Goal: Task Accomplishment & Management: Use online tool/utility

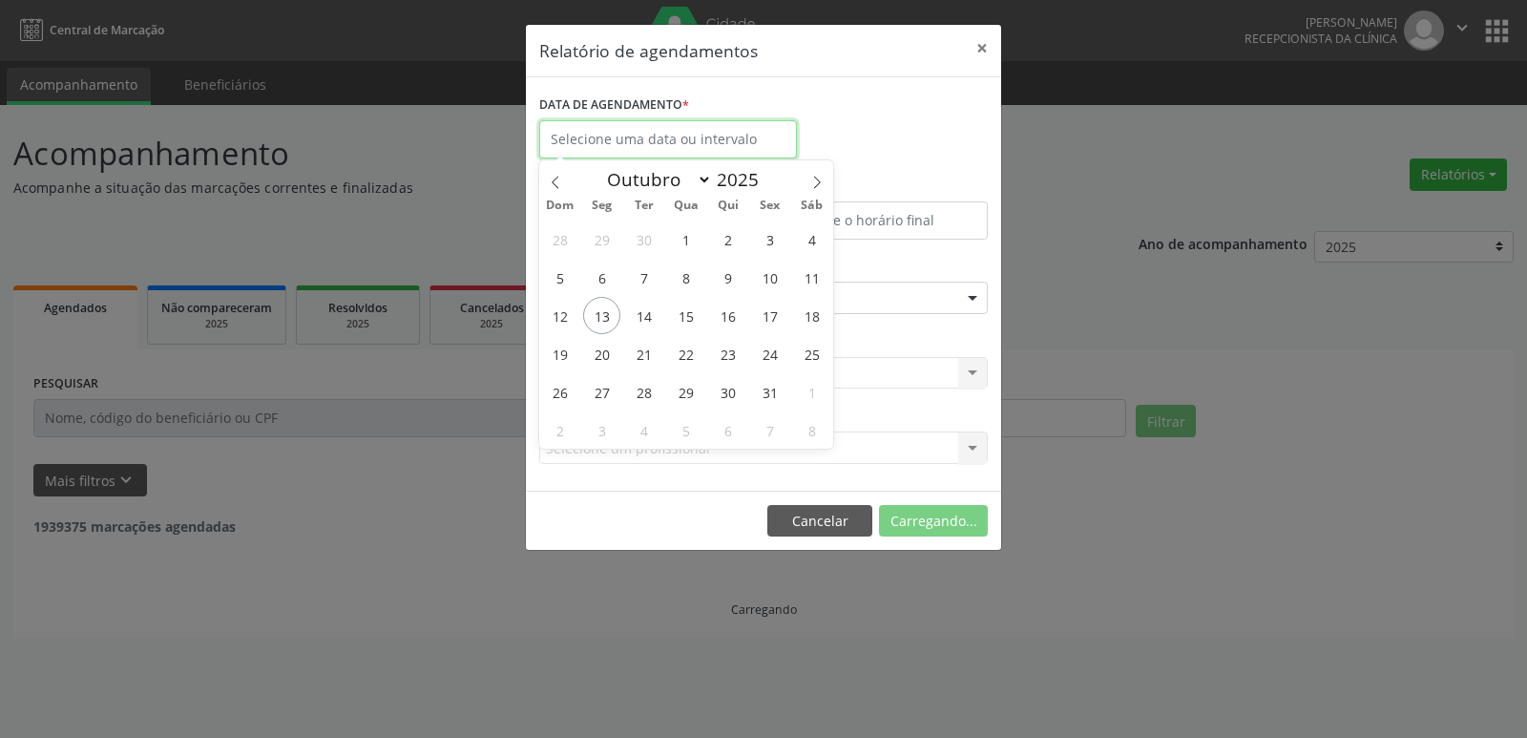
click at [681, 136] on input "text" at bounding box center [668, 139] width 258 height 38
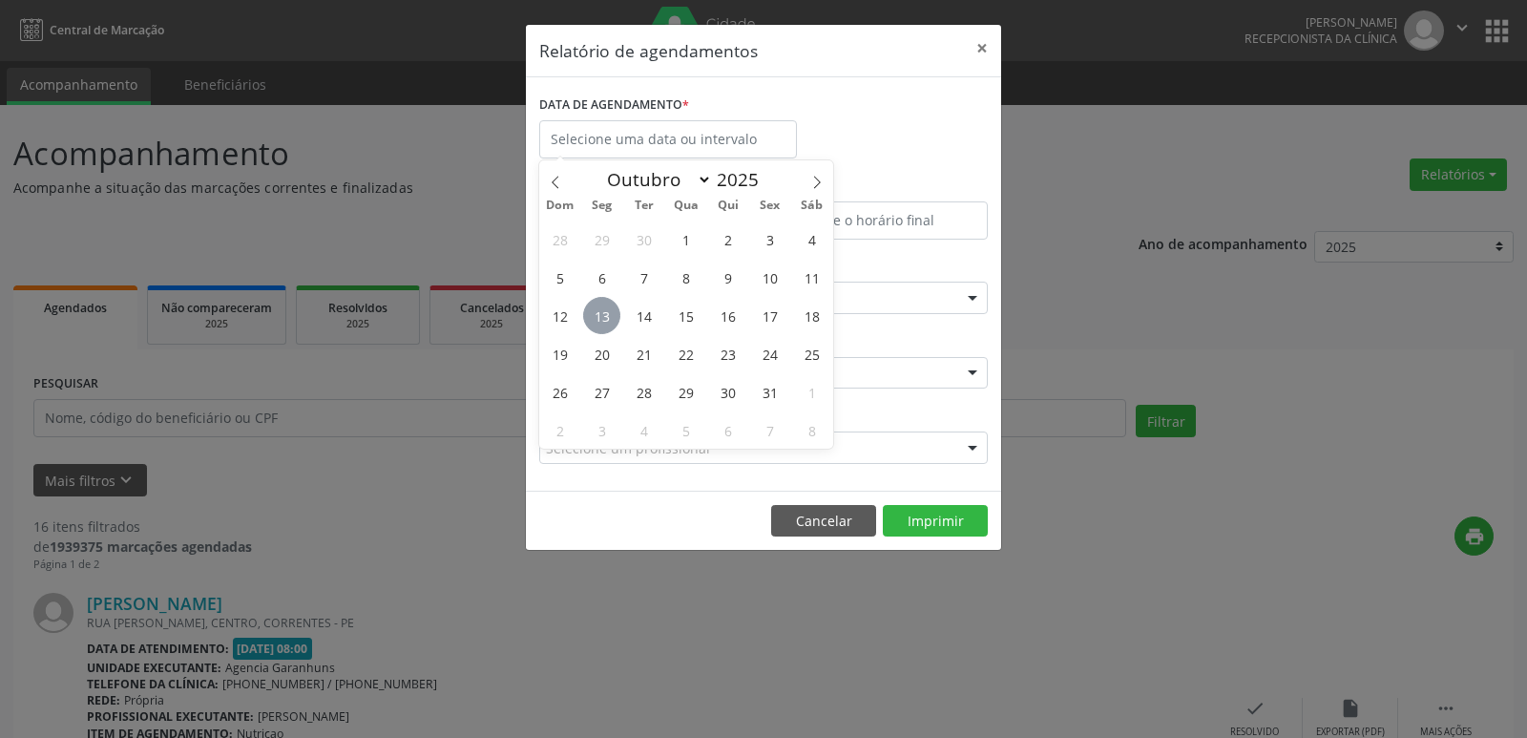
click at [599, 318] on span "13" at bounding box center [601, 315] width 37 height 37
type input "[DATE]"
click at [599, 318] on span "13" at bounding box center [601, 315] width 37 height 37
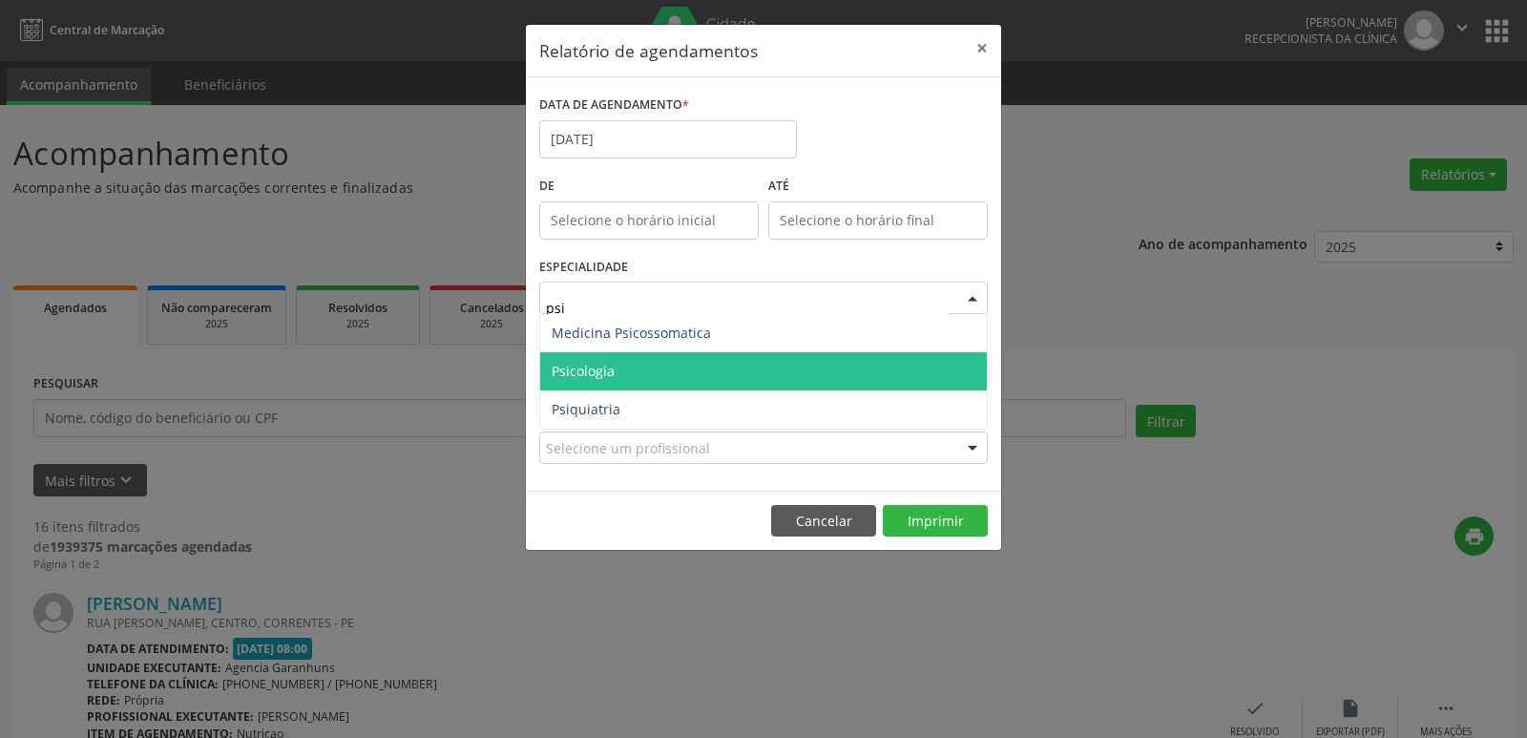
click at [615, 363] on span "Psicologia" at bounding box center [763, 371] width 447 height 38
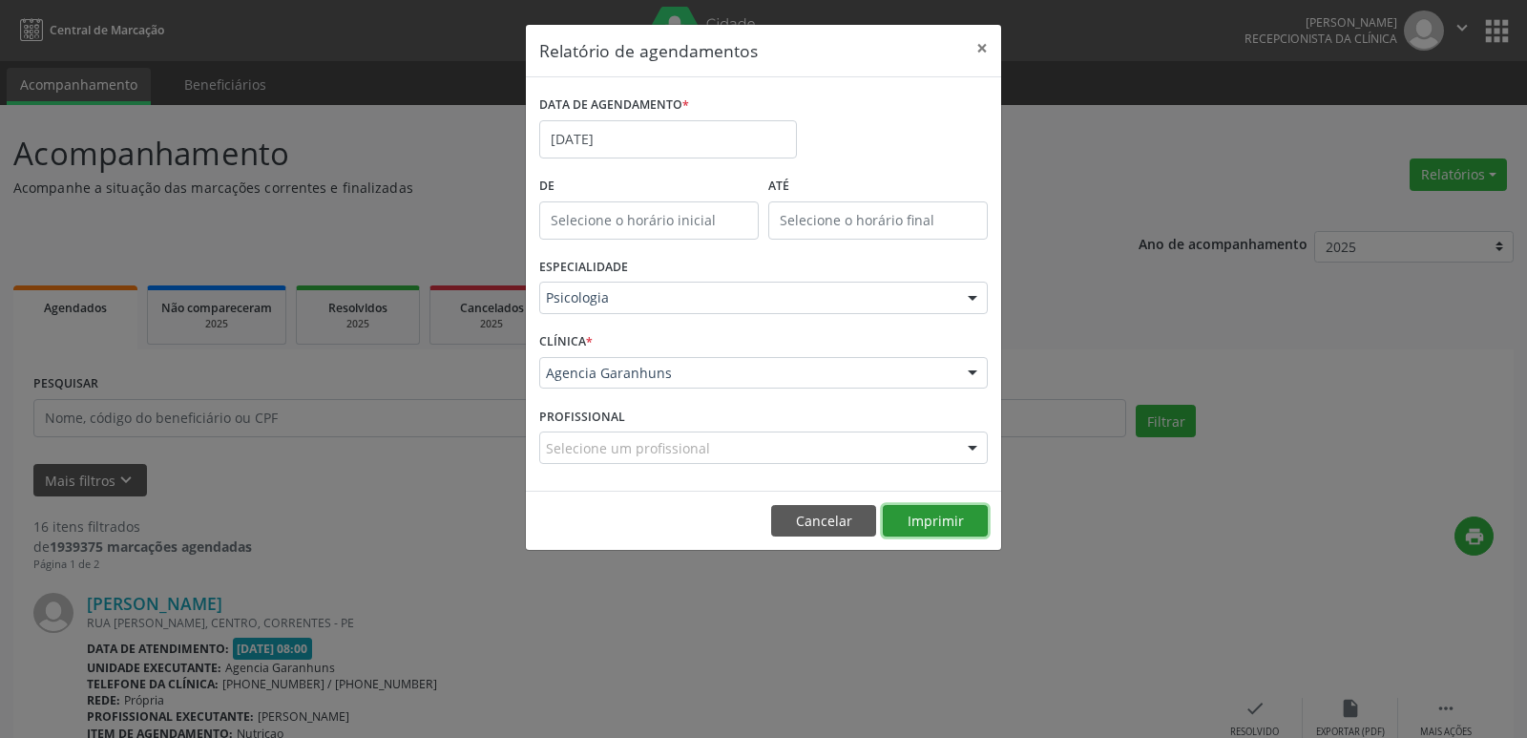
click at [912, 524] on button "Imprimir" at bounding box center [935, 521] width 105 height 32
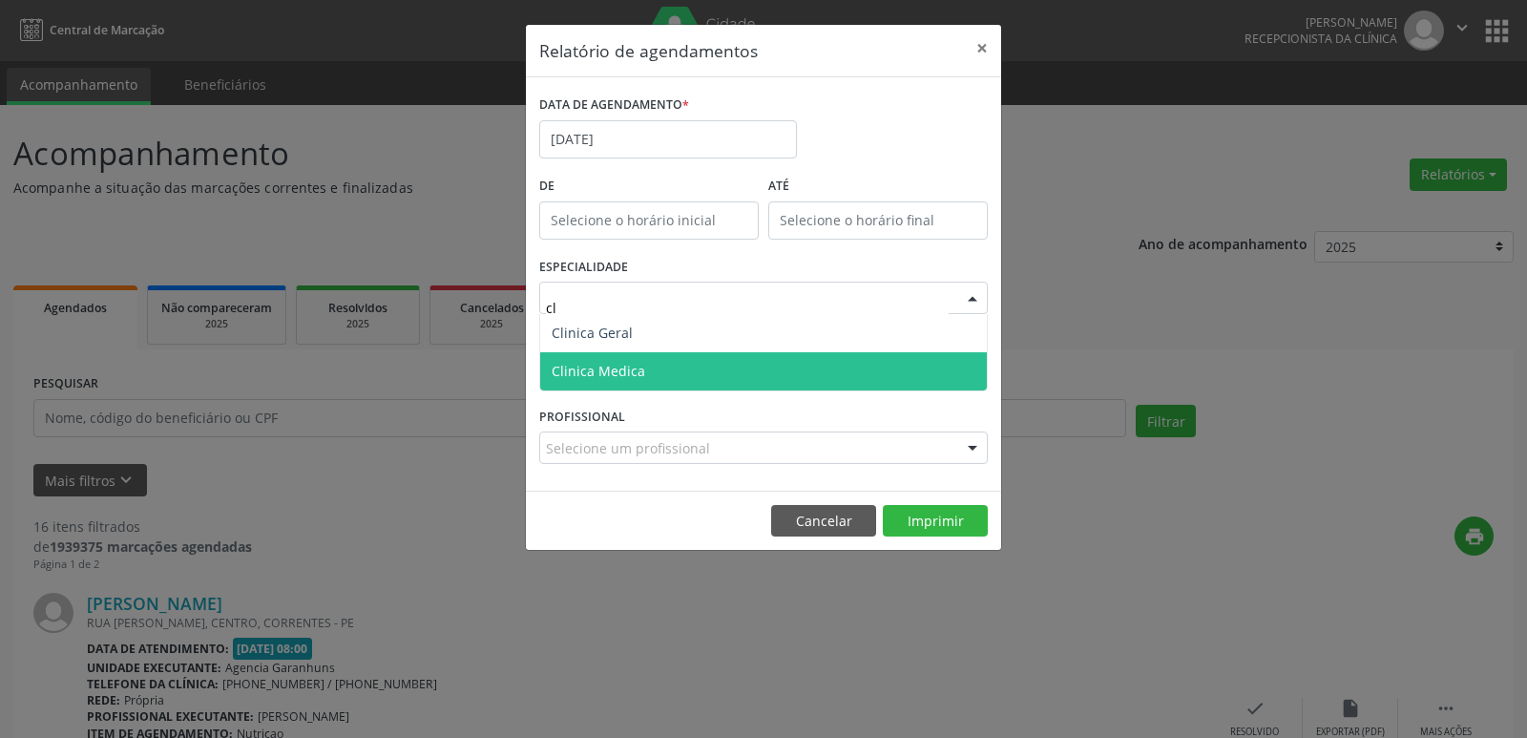
type input "cli"
click at [687, 324] on span "Clinica Geral" at bounding box center [763, 333] width 447 height 38
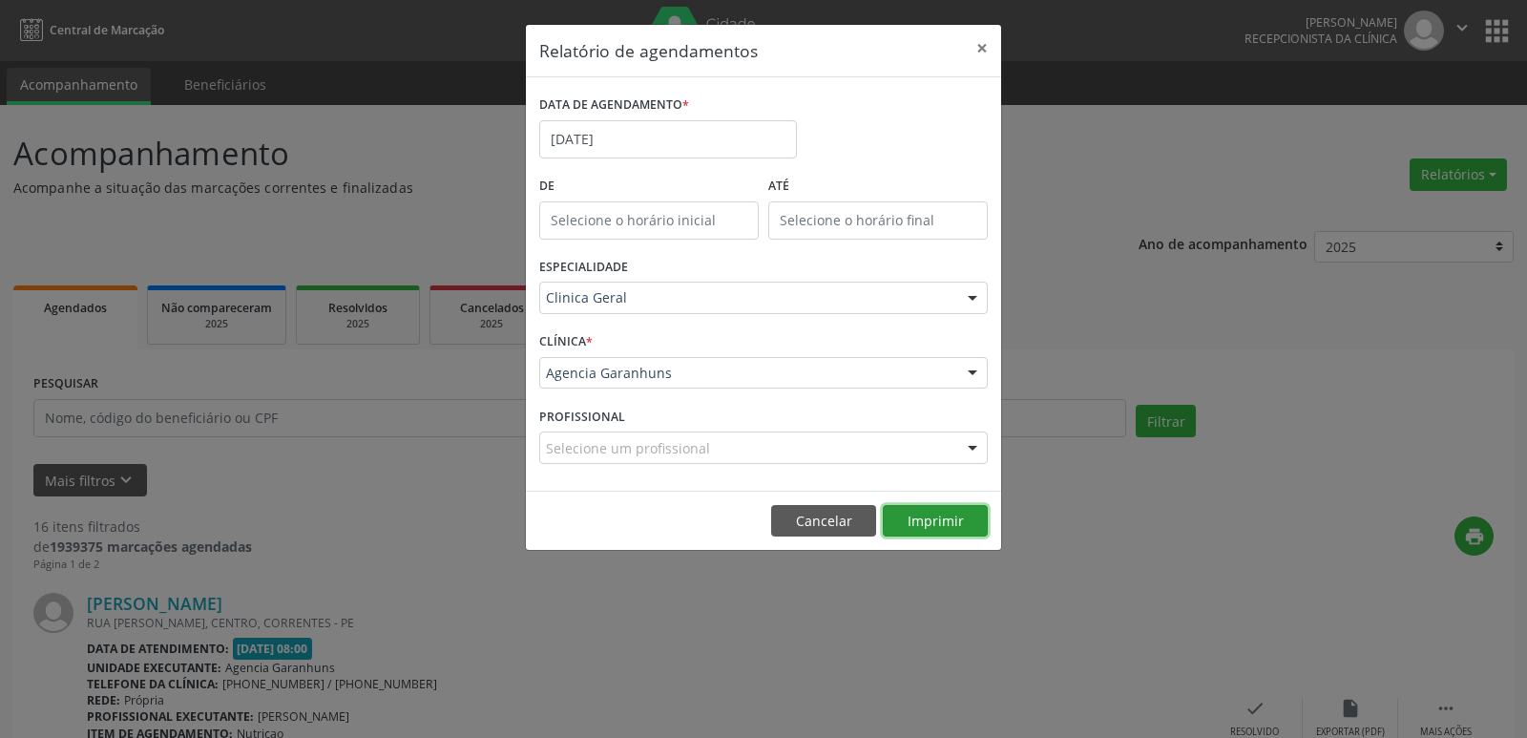
click at [925, 514] on button "Imprimir" at bounding box center [935, 521] width 105 height 32
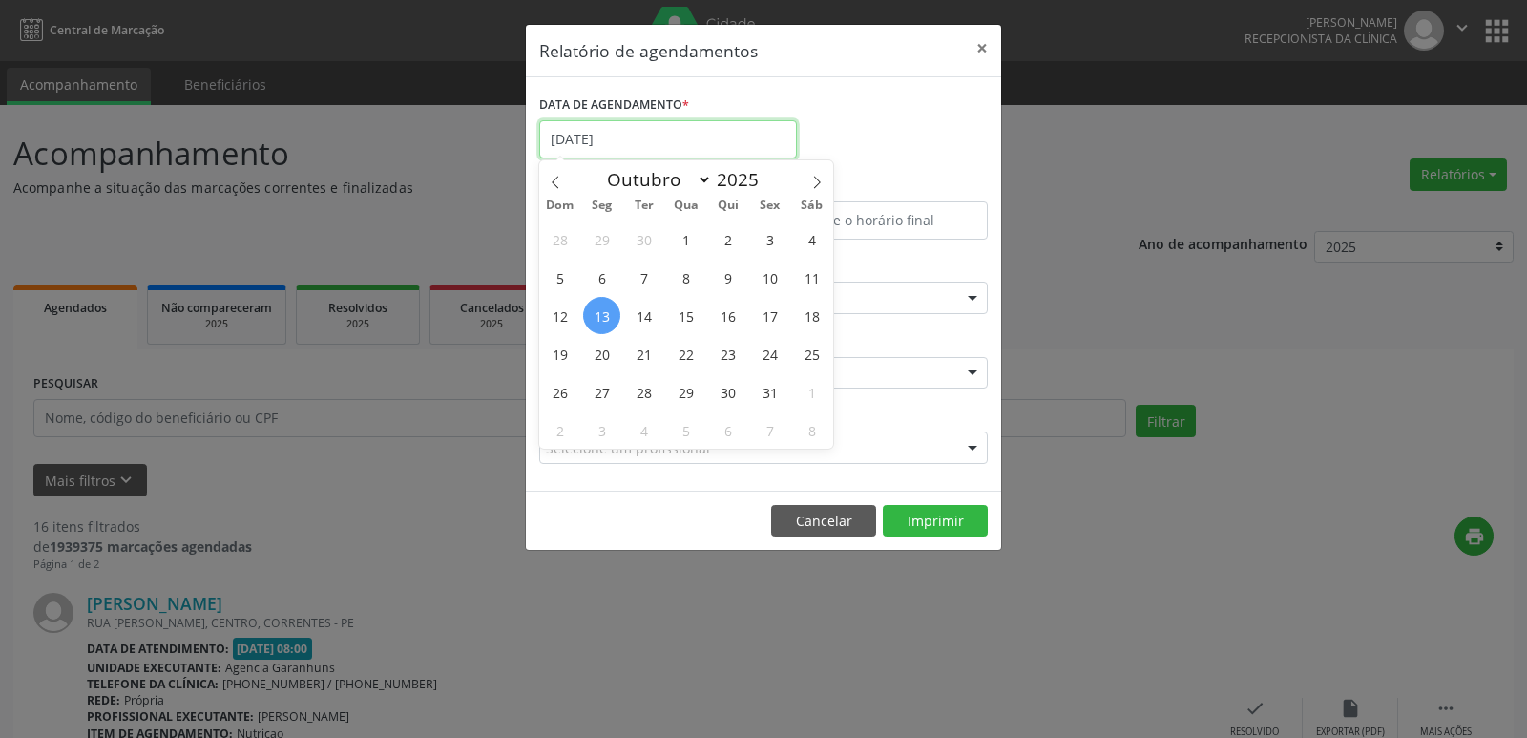
click at [679, 136] on input "[DATE]" at bounding box center [668, 139] width 258 height 38
click at [630, 302] on span "14" at bounding box center [643, 315] width 37 height 37
type input "[DATE]"
click at [630, 302] on span "14" at bounding box center [643, 315] width 37 height 37
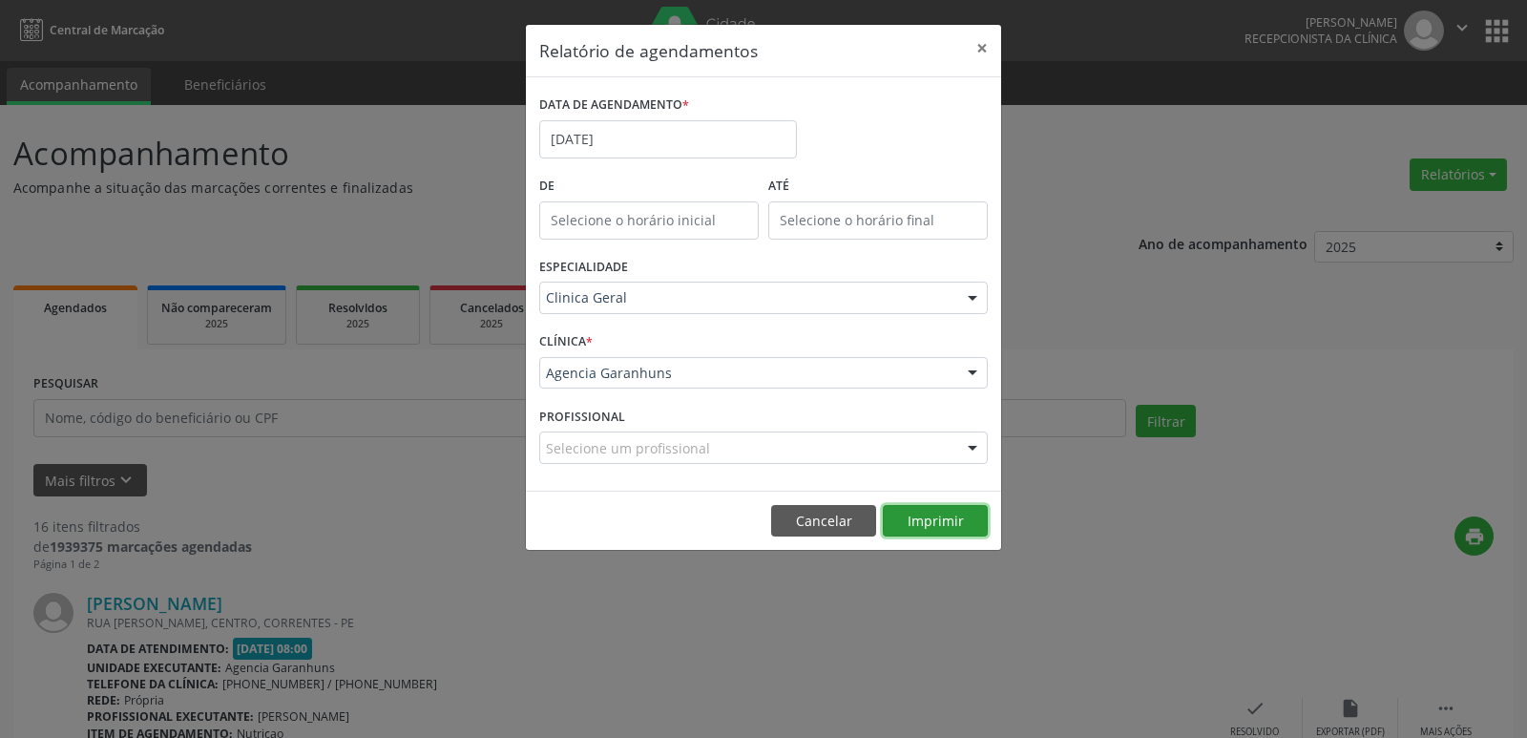
click at [919, 527] on button "Imprimir" at bounding box center [935, 521] width 105 height 32
